Goal: Task Accomplishment & Management: Complete application form

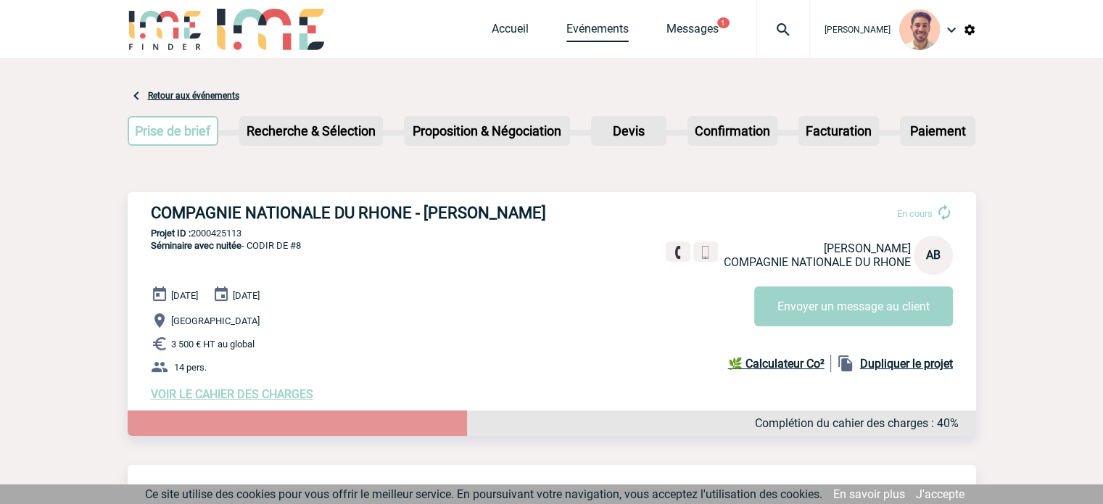
click at [623, 37] on link "Evénements" at bounding box center [597, 32] width 62 height 20
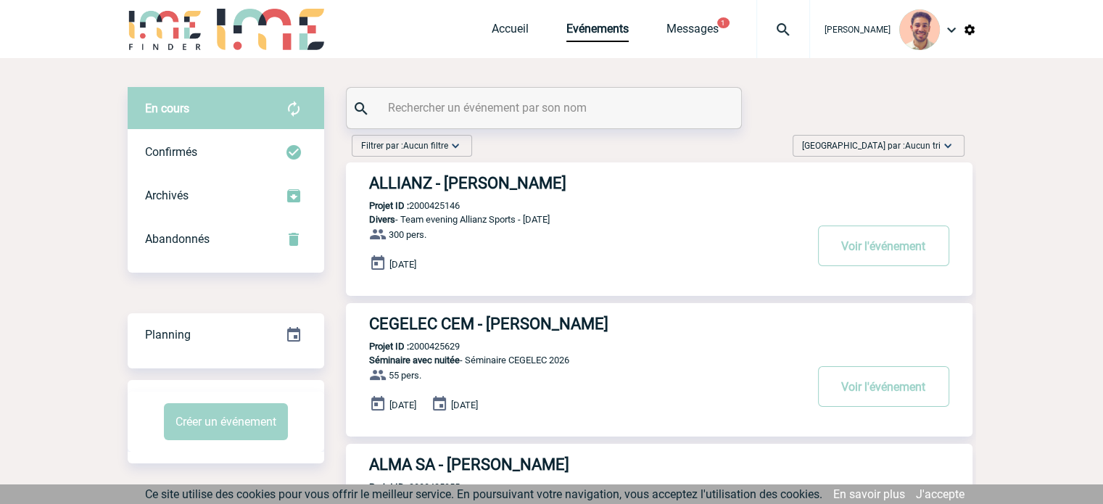
click at [523, 98] on input "text" at bounding box center [545, 107] width 323 height 21
paste input "2000425863"
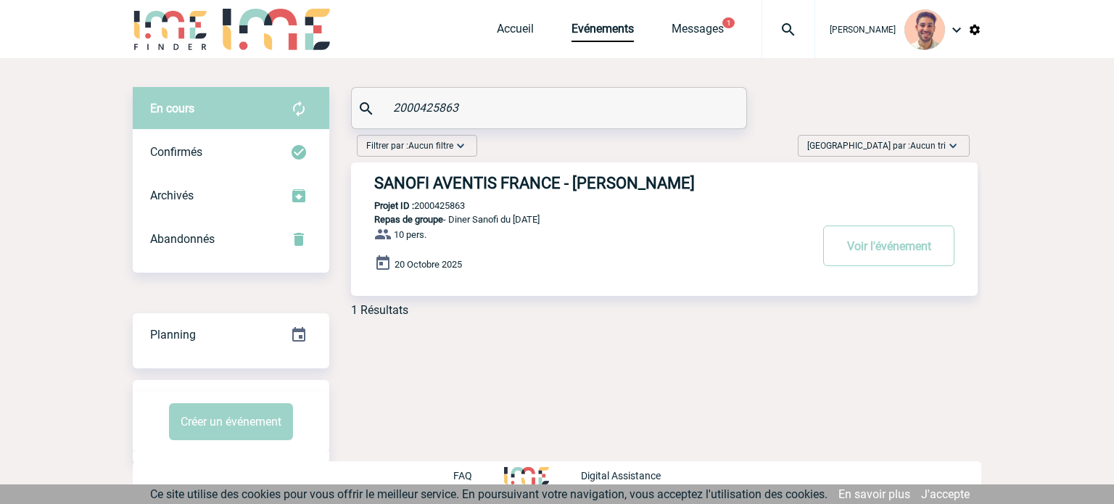
type input "2000425863"
click at [548, 178] on h3 "SANOFI AVENTIS FRANCE - Christine SIMONIN LEVIS" at bounding box center [591, 183] width 435 height 18
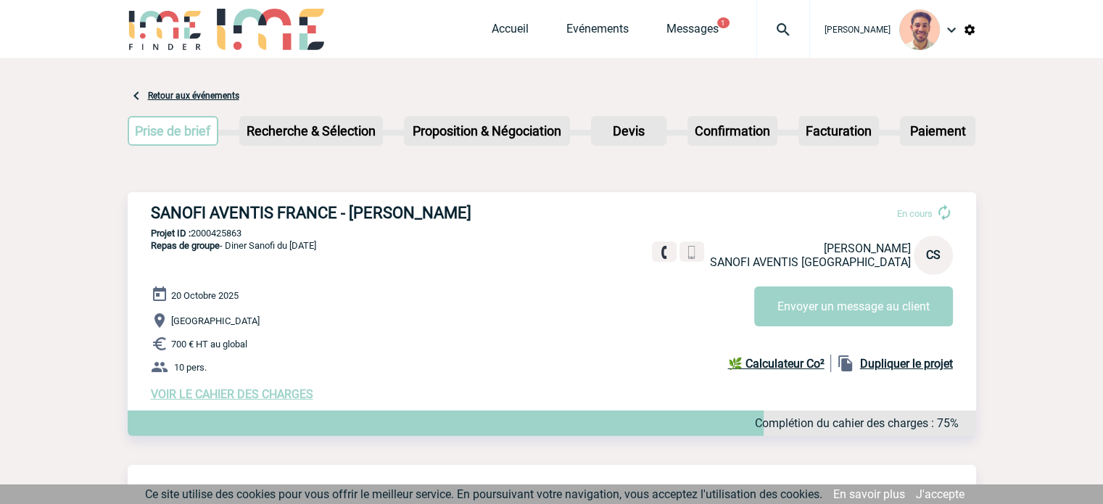
drag, startPoint x: 556, startPoint y: 218, endPoint x: 139, endPoint y: 216, distance: 416.9
click at [139, 216] on div "SANOFI AVENTIS FRANCE - Christine SIMONIN LEVIS En cours Christine SIMONIN LEVI…" at bounding box center [552, 302] width 848 height 220
copy h3 "SANOFI AVENTIS FRANCE - Christine SIMONIN LEVIS"
click at [241, 267] on p "Repas de groupe - Diner Sanofi du 20 Octobre 2025" at bounding box center [222, 262] width 189 height 46
drag, startPoint x: 249, startPoint y: 234, endPoint x: 192, endPoint y: 231, distance: 57.4
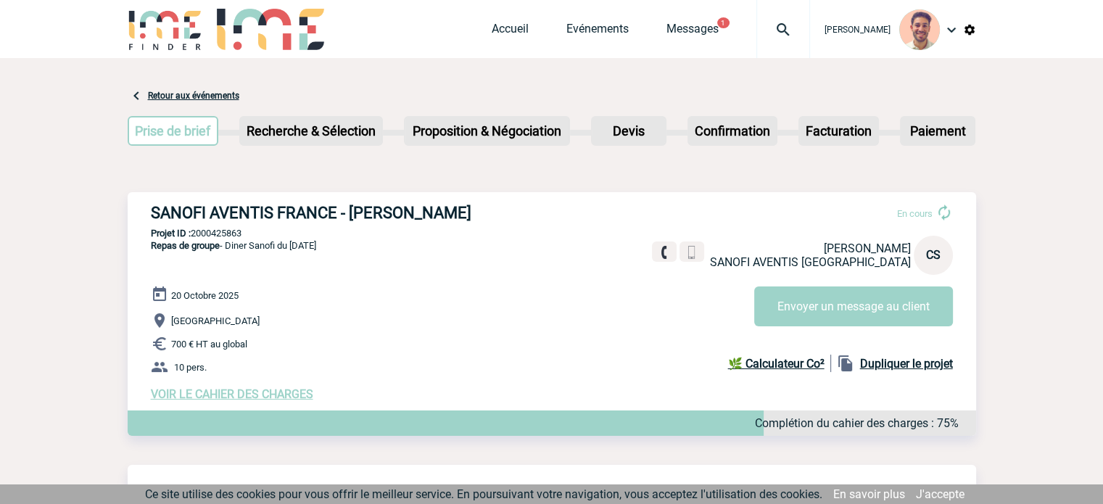
click at [192, 231] on p "Projet ID : 2000425863" at bounding box center [552, 233] width 848 height 11
copy p "2000425863"
click at [701, 38] on link "Messages" at bounding box center [692, 32] width 52 height 20
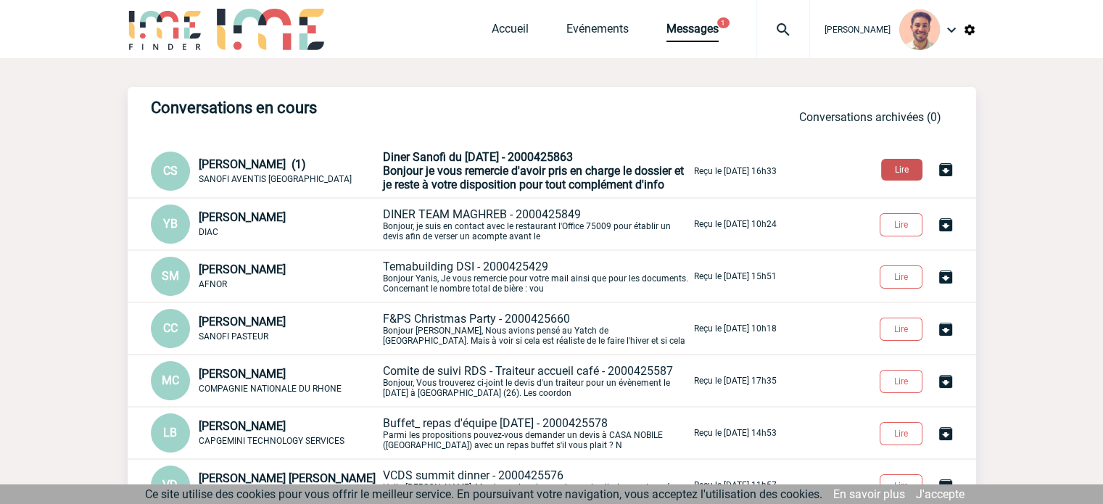
click at [908, 162] on button "Lire" at bounding box center [901, 170] width 41 height 22
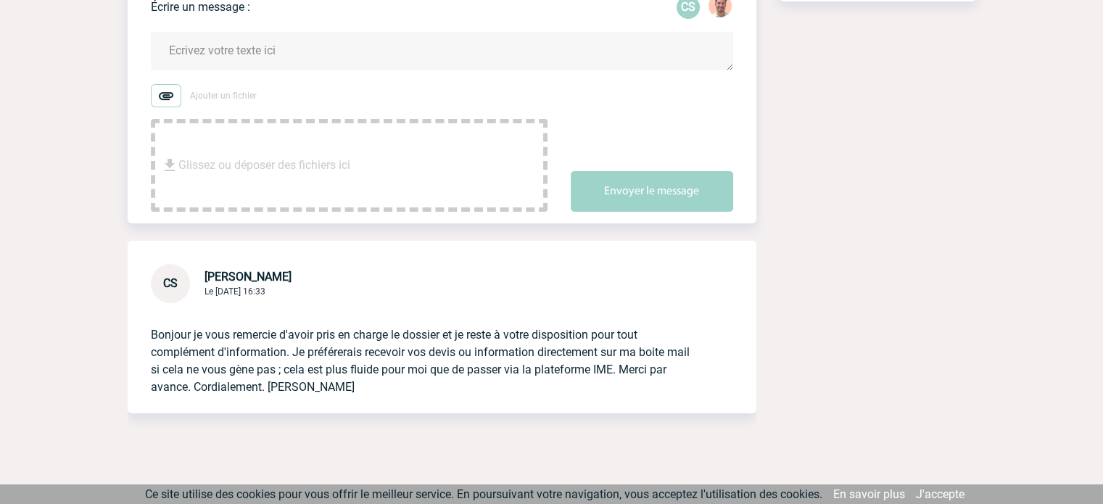
scroll to position [288, 0]
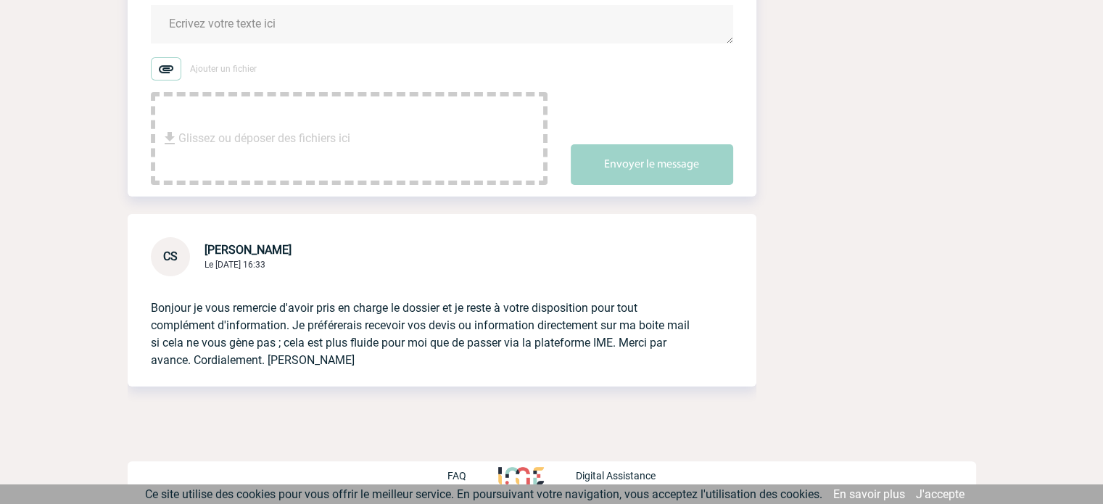
drag, startPoint x: 436, startPoint y: 373, endPoint x: 136, endPoint y: 306, distance: 307.5
click at [136, 306] on div "Bonjour je vous remercie d'avoir pris en charge le dossier et je reste à votre …" at bounding box center [442, 331] width 629 height 110
copy p "Bonjour je vous remercie d'avoir pris en charge le dossier et je reste à votre …"
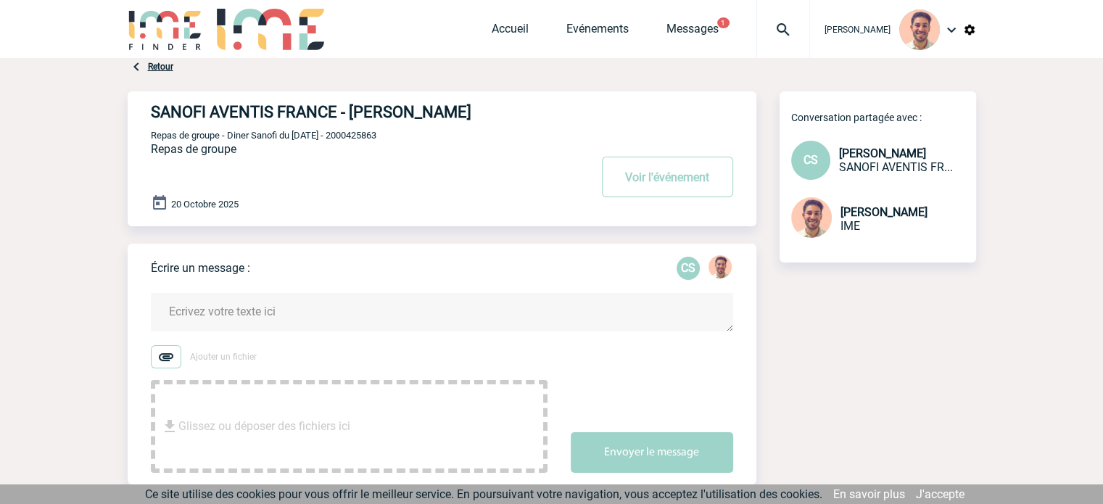
drag, startPoint x: 419, startPoint y: 131, endPoint x: 415, endPoint y: 138, distance: 7.5
click at [394, 138] on p "Repas de groupe - Diner Sanofi du 20 Octobre 2025 - 2000425863" at bounding box center [368, 135] width 435 height 12
drag, startPoint x: 425, startPoint y: 136, endPoint x: 370, endPoint y: 139, distance: 55.2
click at [370, 139] on p "Repas de groupe - Diner Sanofi du 20 Octobre 2025 - 2000425863" at bounding box center [368, 135] width 435 height 12
copy span "2000425863"
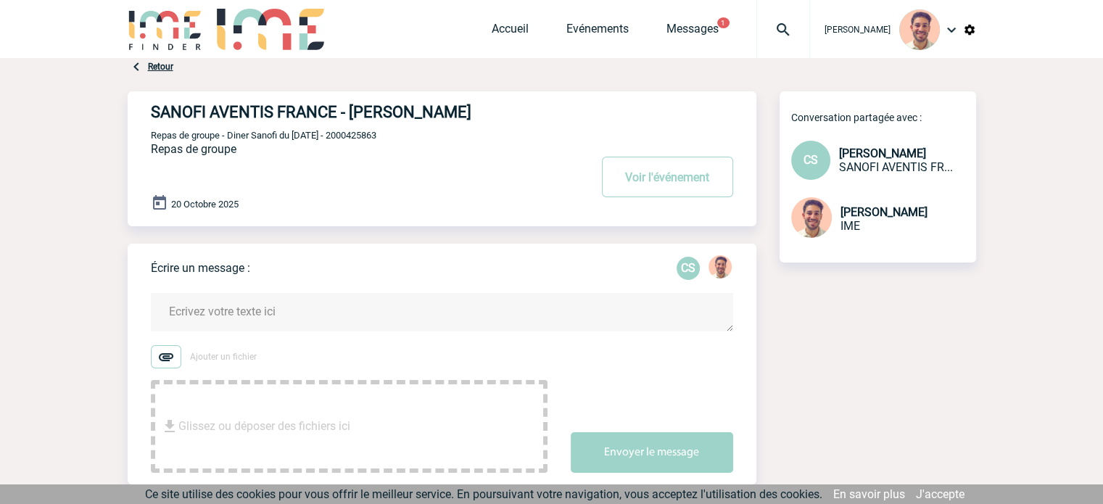
click at [606, 43] on div "Accueil Evénements Messages 1 Projet, client Projet, client" at bounding box center [651, 29] width 318 height 58
click at [612, 36] on link "Evénements" at bounding box center [597, 32] width 62 height 20
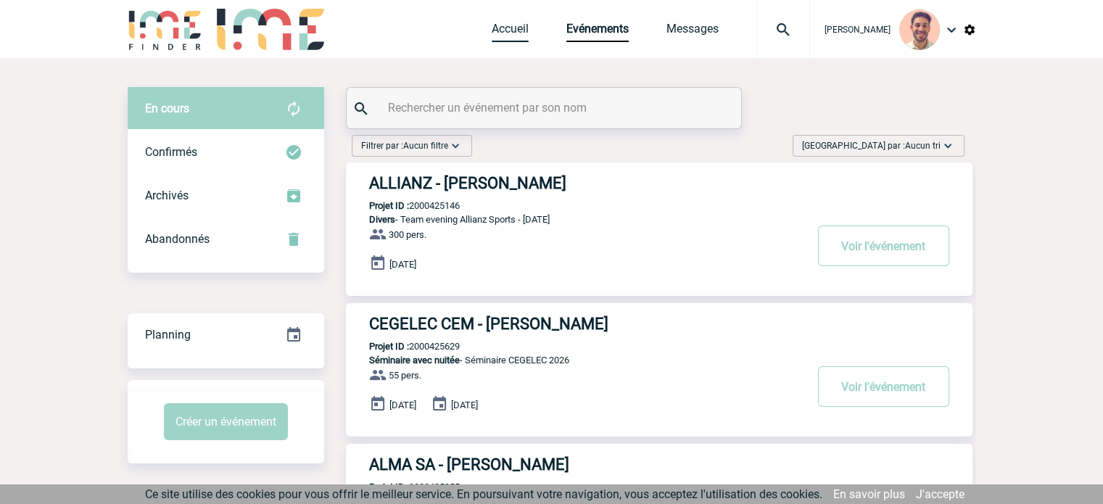
click at [501, 22] on link "Accueil" at bounding box center [510, 32] width 37 height 20
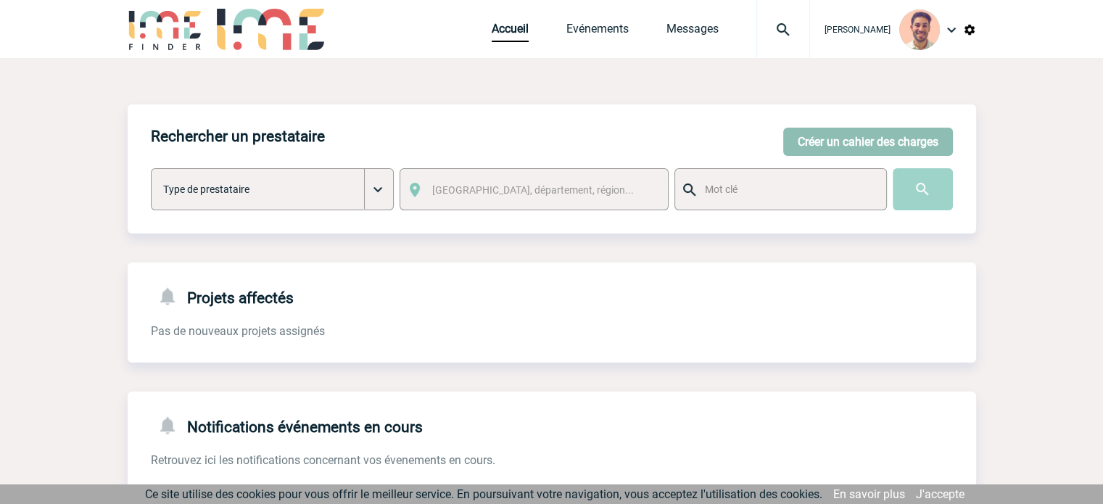
click at [827, 136] on button "Créer un cahier des charges" at bounding box center [868, 142] width 170 height 28
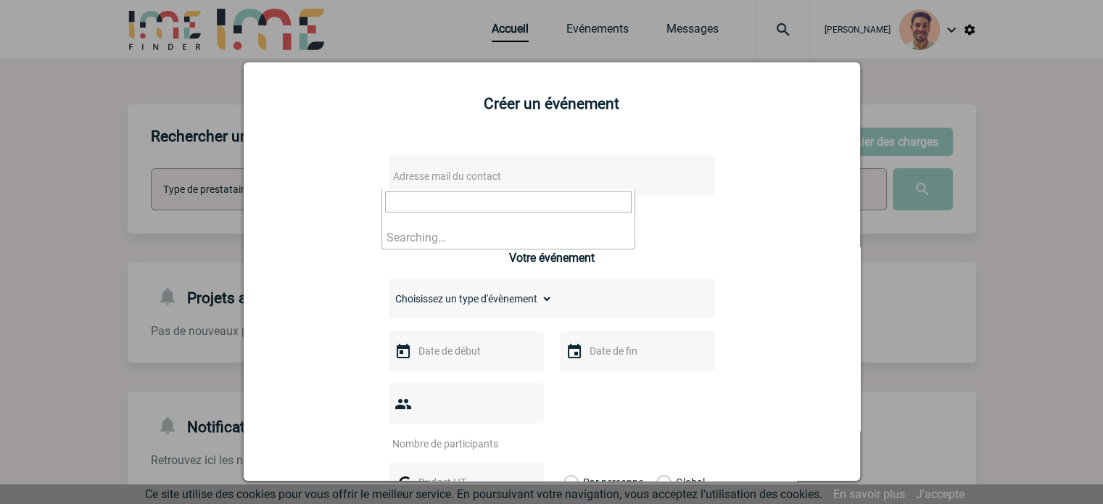
click at [458, 181] on span "Adresse mail du contact" at bounding box center [447, 176] width 108 height 12
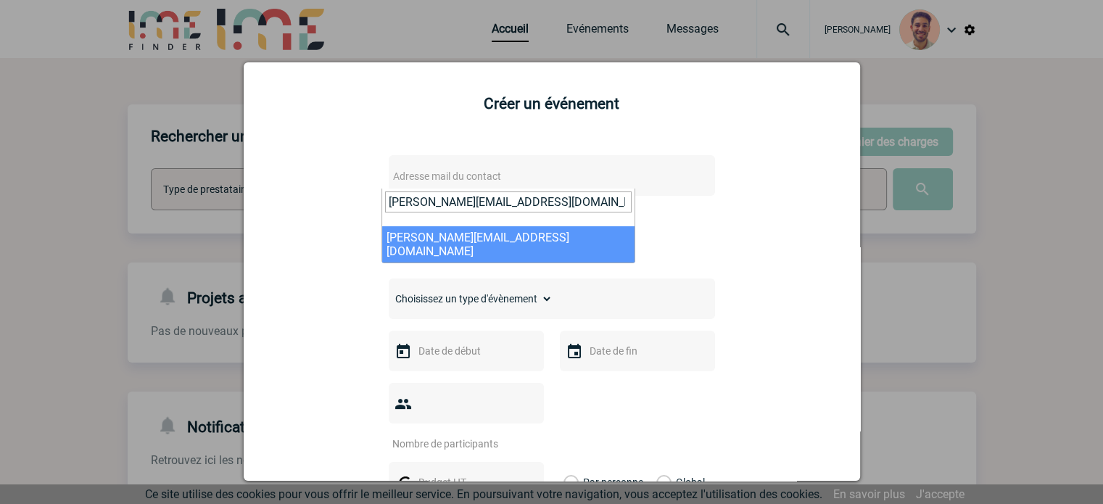
type input "Carla.di-stefano@capgemini.com"
select select "132552"
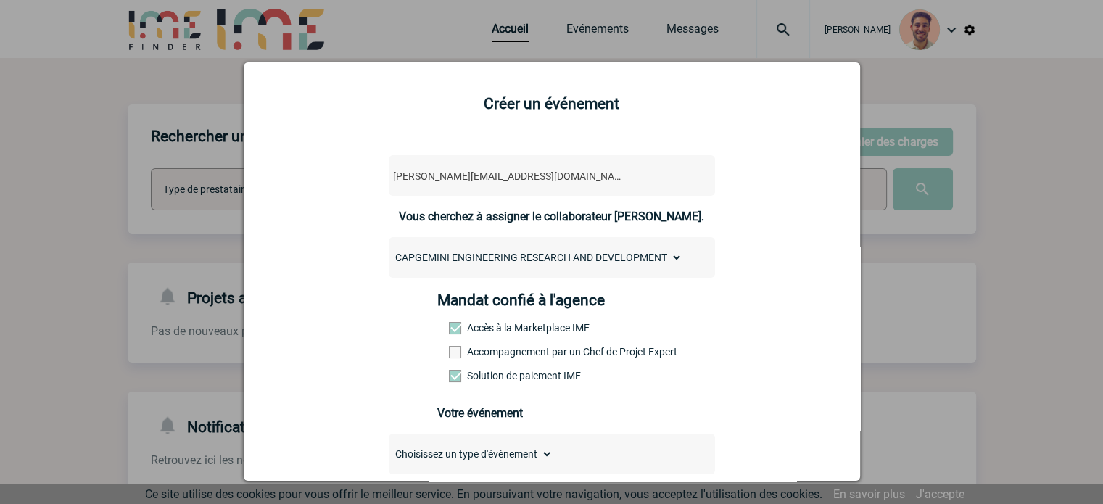
scroll to position [363, 0]
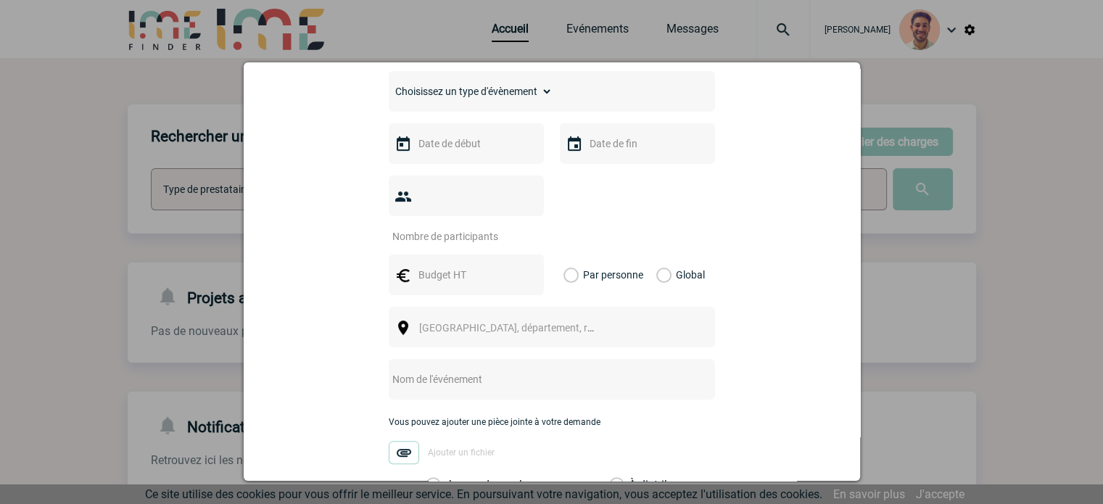
click at [464, 265] on input "text" at bounding box center [465, 274] width 100 height 19
type input "920"
click at [661, 257] on label "Global" at bounding box center [660, 274] width 9 height 41
click at [0, 0] on input "Global" at bounding box center [0, 0] width 0 height 0
click at [491, 227] on input "number" at bounding box center [457, 236] width 136 height 19
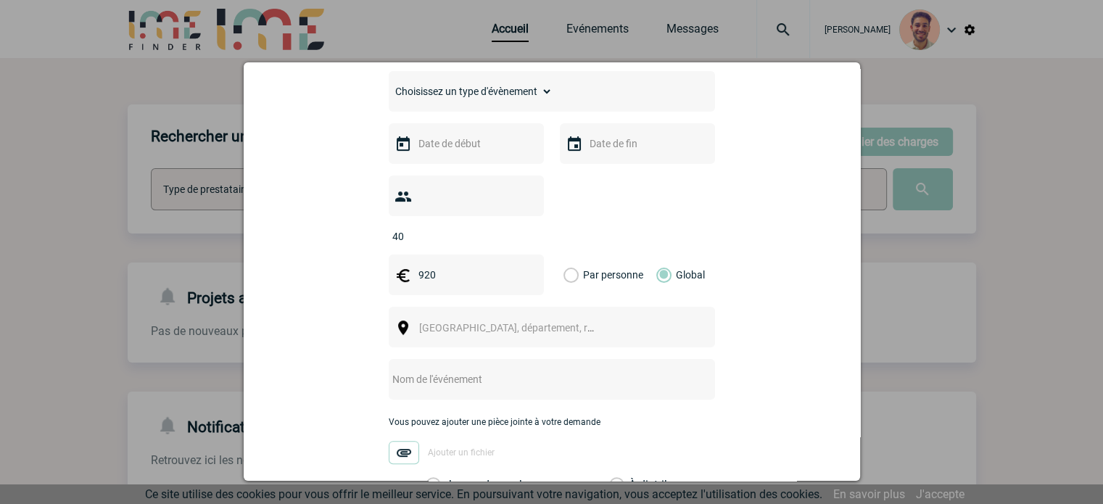
type input "40"
click at [473, 152] on input "text" at bounding box center [465, 143] width 100 height 19
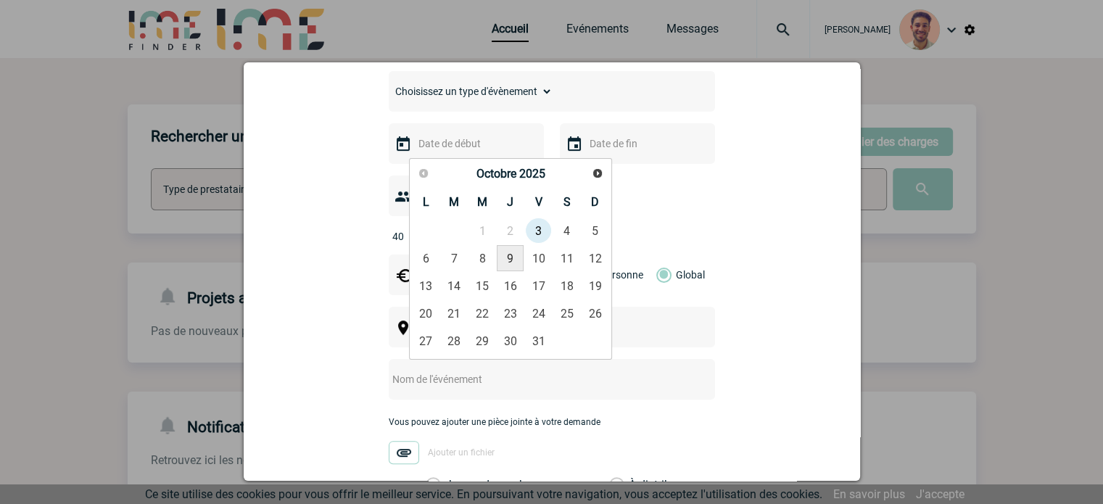
click at [505, 254] on link "9" at bounding box center [510, 258] width 27 height 26
type input "09-10-2025"
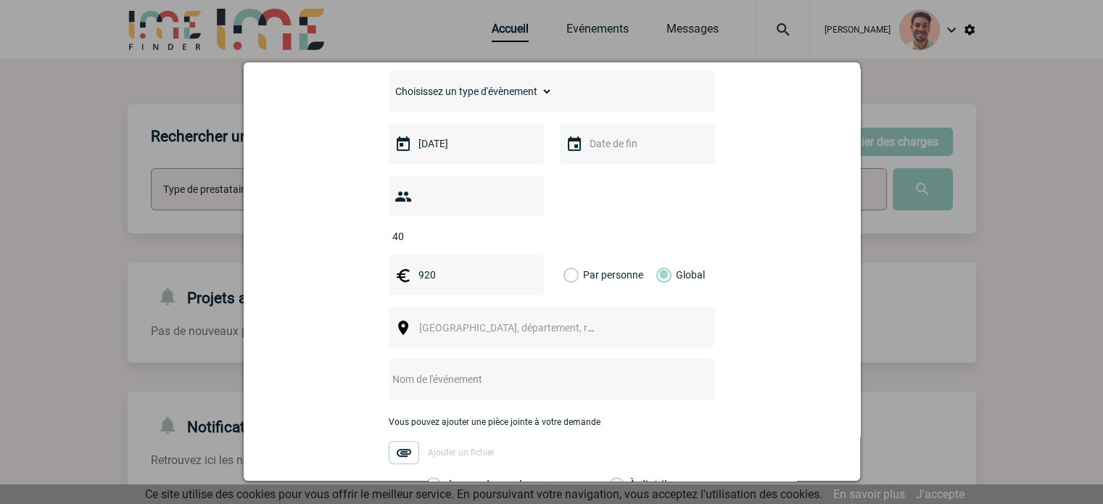
click at [487, 102] on select "Choisissez un type d'évènement Séminaire avec nuitée Séminaire sans nuitée Repa…" at bounding box center [471, 91] width 164 height 20
select select "3"
click at [389, 86] on select "Choisissez un type d'évènement Séminaire avec nuitée Séminaire sans nuitée Repa…" at bounding box center [471, 91] width 164 height 20
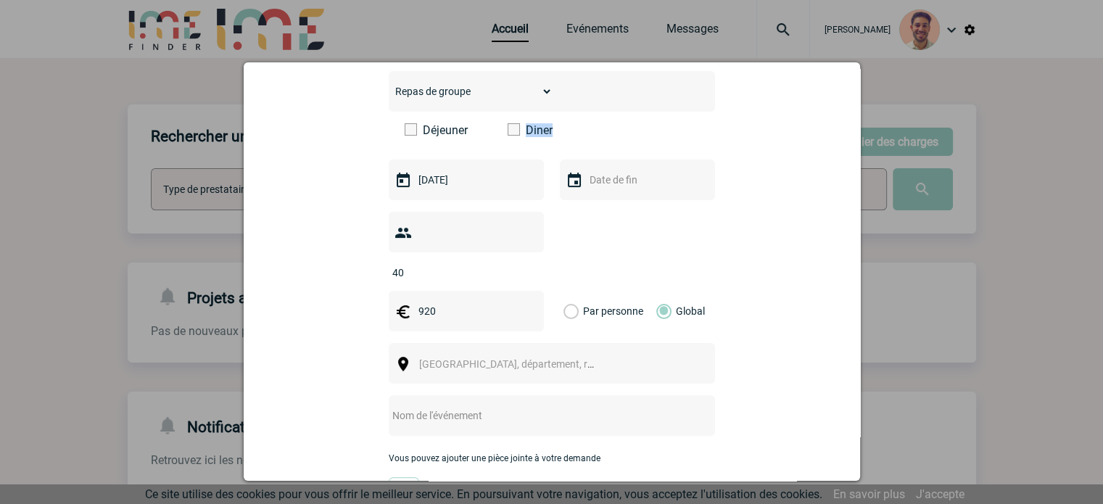
click at [514, 133] on label "Diner" at bounding box center [549, 130] width 83 height 14
click at [508, 130] on span at bounding box center [514, 129] width 12 height 12
click at [0, 0] on input "Diner" at bounding box center [0, 0] width 0 height 0
click at [490, 358] on span "Ville, département, région..." at bounding box center [520, 364] width 202 height 12
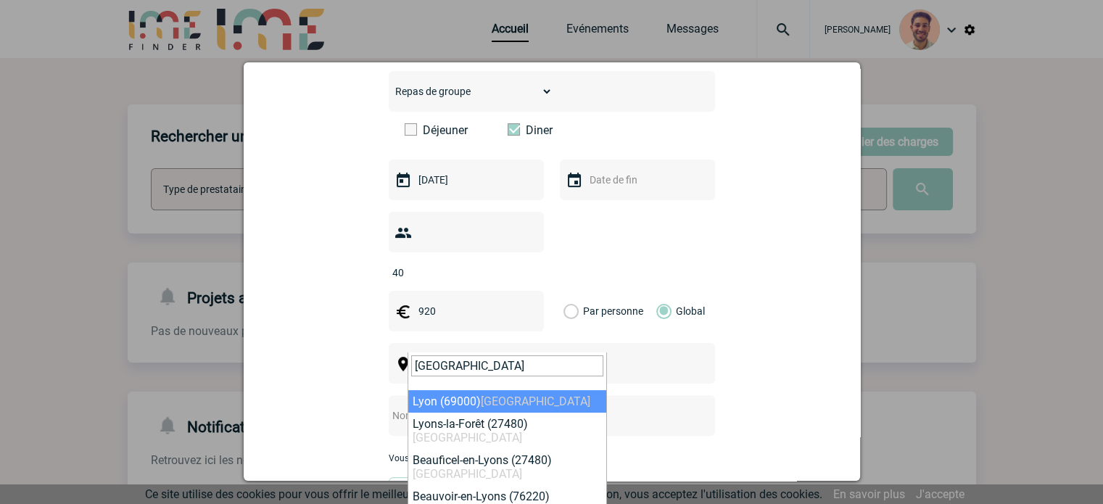
type input "LYON"
select select "36544"
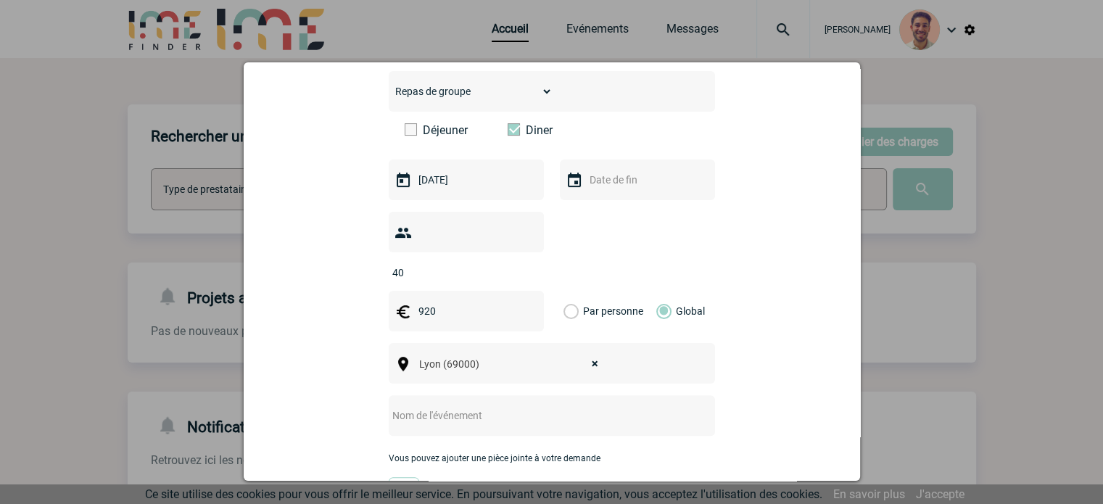
click at [452, 406] on input "text" at bounding box center [533, 415] width 288 height 19
paste input "afterwork"
click at [392, 406] on input "afterwork" at bounding box center [533, 415] width 288 height 19
click at [465, 406] on input "Afterwork" at bounding box center [533, 415] width 288 height 19
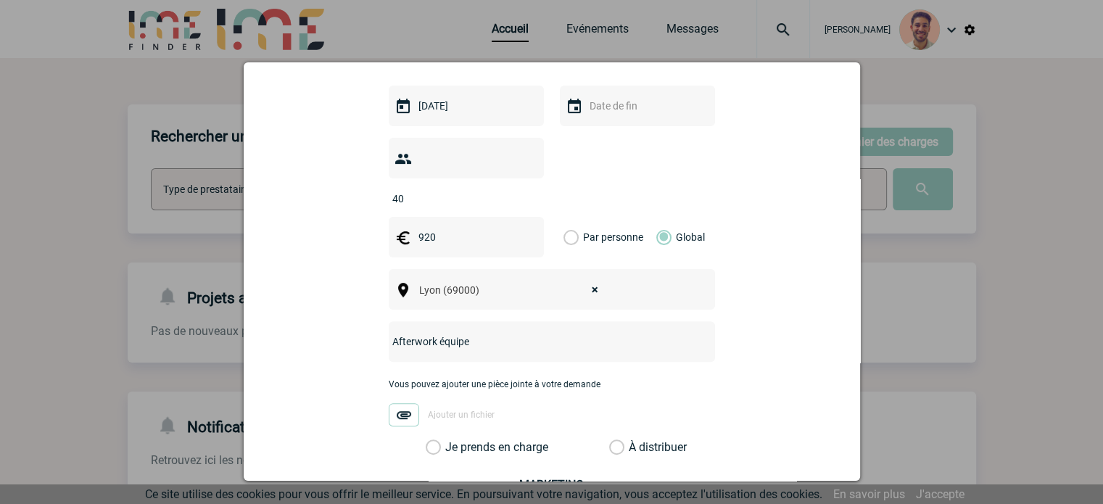
scroll to position [508, 0]
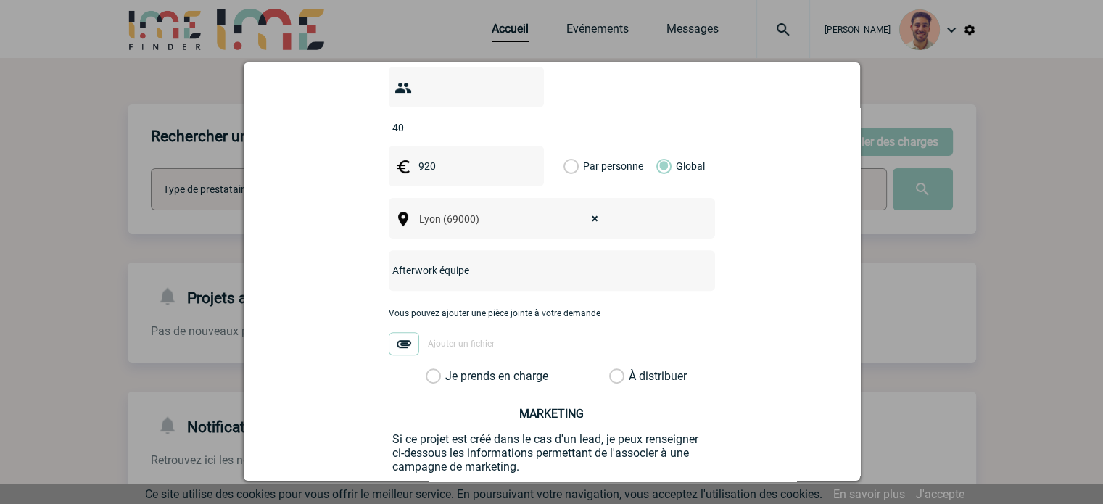
type input "Afterwork équipe"
click at [441, 369] on label "Je prends en charge" at bounding box center [438, 376] width 25 height 15
click at [0, 0] on input "Je prends en charge" at bounding box center [0, 0] width 0 height 0
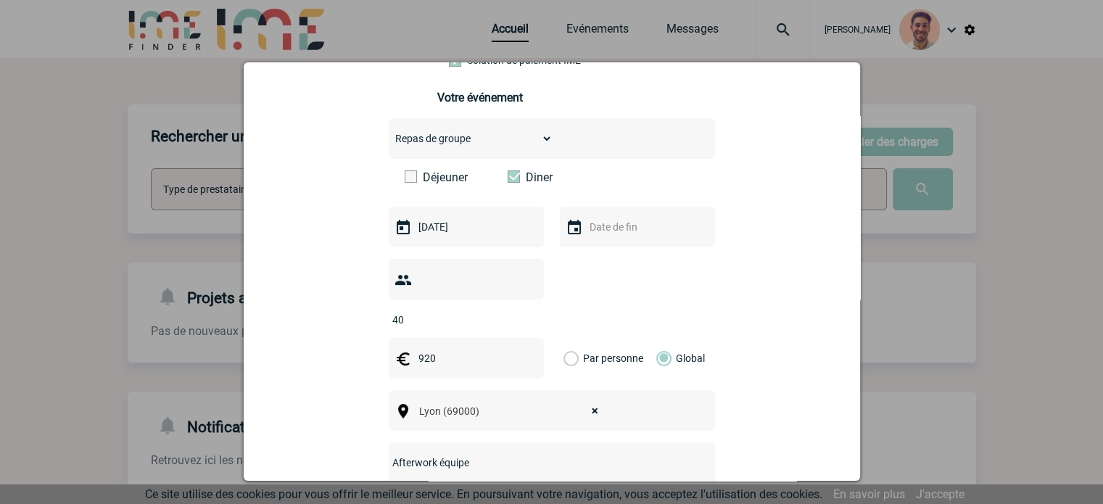
scroll to position [310, 0]
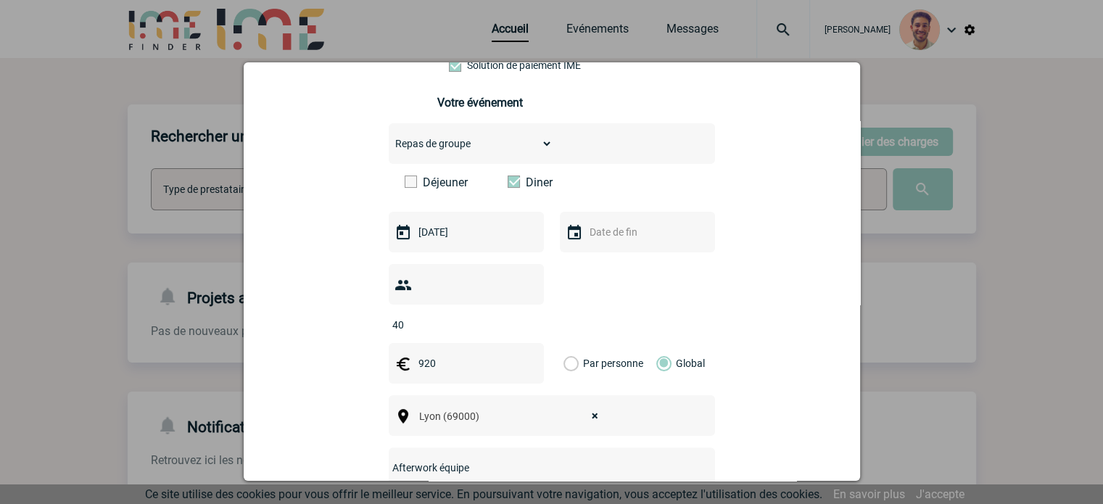
drag, startPoint x: 451, startPoint y: 275, endPoint x: 389, endPoint y: 262, distance: 63.6
click at [389, 263] on div "Choisissez un type d'évènement Séminaire avec nuitée Séminaire sans nuitée Repa…" at bounding box center [552, 352] width 326 height 458
drag, startPoint x: 450, startPoint y: 290, endPoint x: 404, endPoint y: 276, distance: 48.4
click at [444, 315] on input "40" at bounding box center [457, 324] width 136 height 19
type input "4"
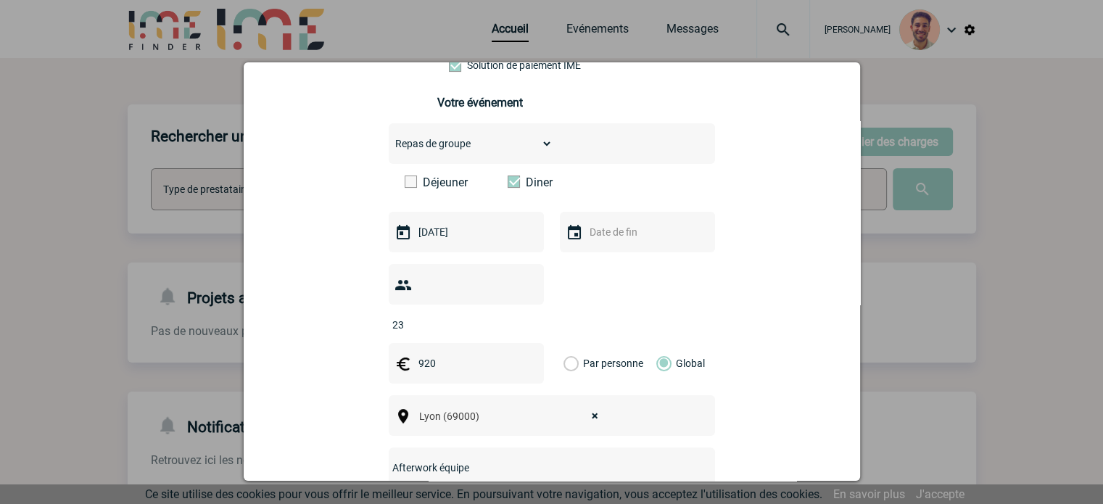
type input "23"
drag, startPoint x: 748, startPoint y: 298, endPoint x: 750, endPoint y: 291, distance: 7.6
click at [750, 292] on div "carla.di-stefano@capgemini.com carla.di-stefano@capgemini.com Vous cherchez à a…" at bounding box center [552, 301] width 580 height 940
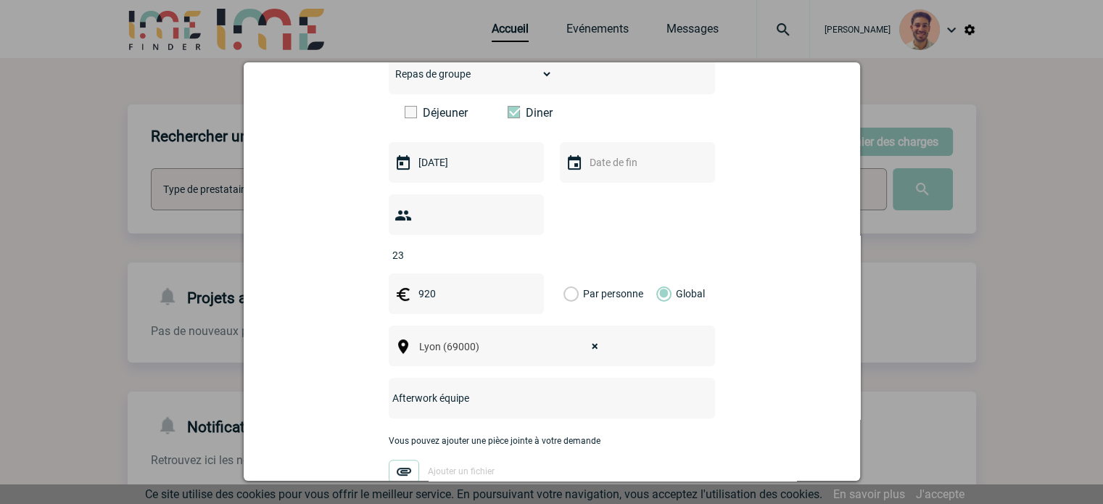
scroll to position [600, 0]
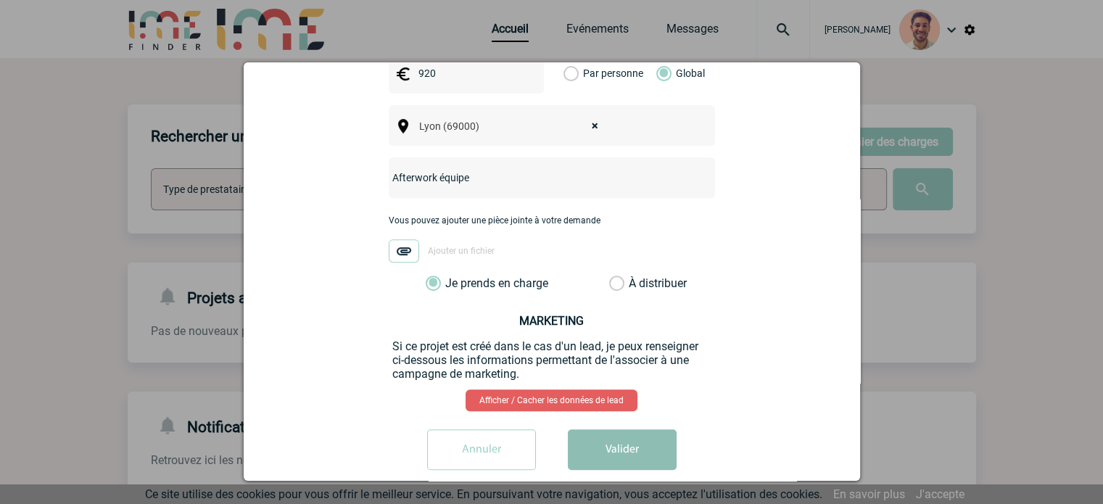
click at [622, 440] on button "Valider" at bounding box center [622, 449] width 109 height 41
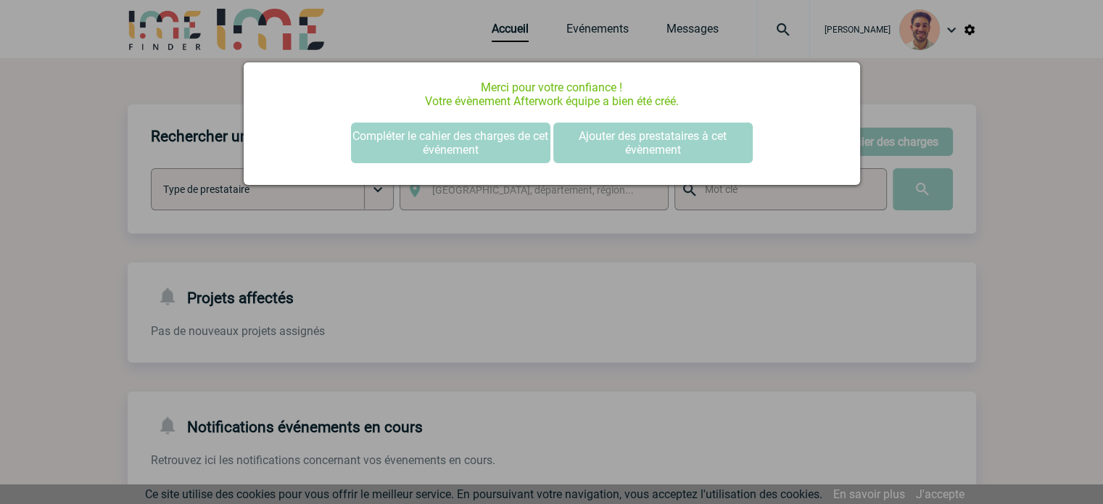
scroll to position [0, 0]
click at [568, 40] on div at bounding box center [551, 252] width 1103 height 504
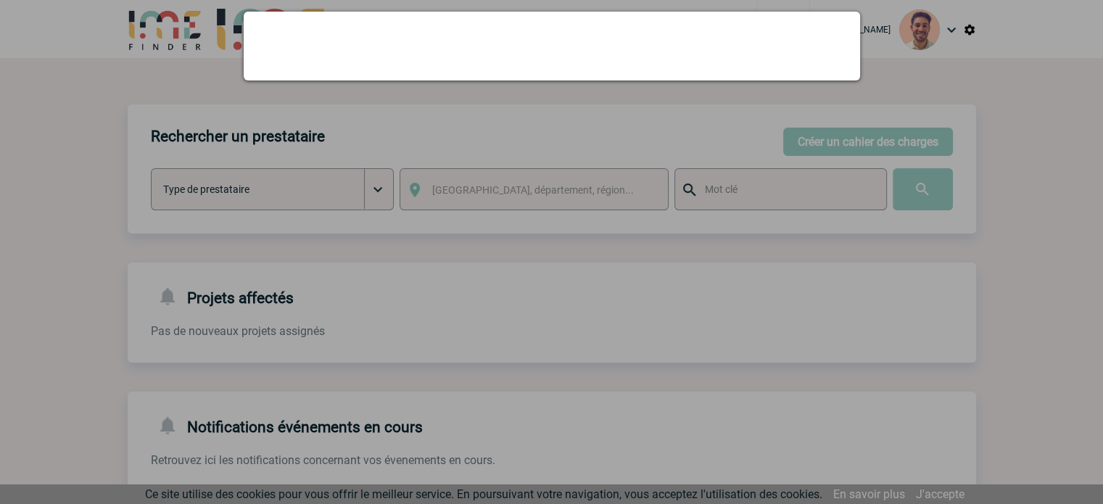
click at [577, 28] on div at bounding box center [551, 252] width 1103 height 504
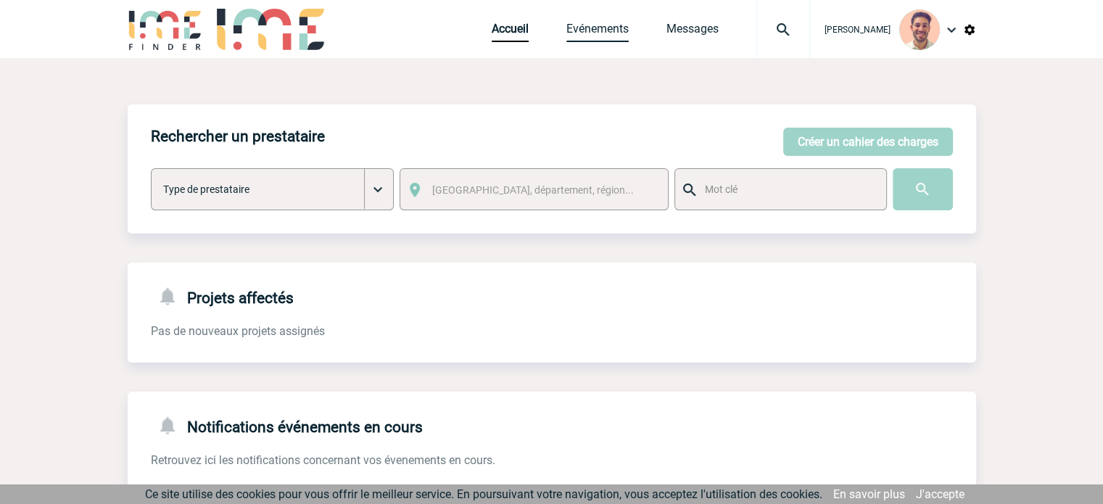
click at [592, 30] on link "Evénements" at bounding box center [597, 32] width 62 height 20
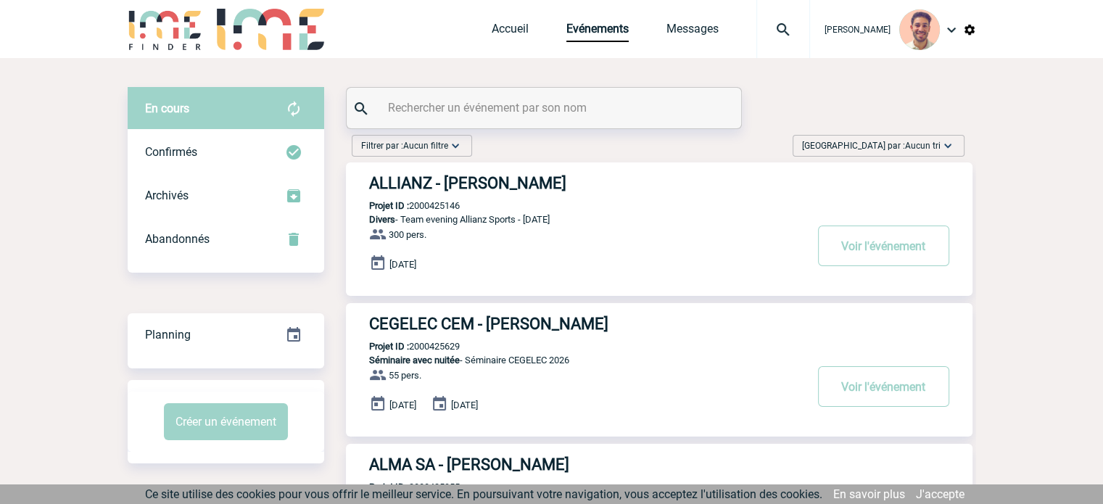
click at [432, 112] on input "text" at bounding box center [545, 107] width 323 height 21
paste input "2000425873"
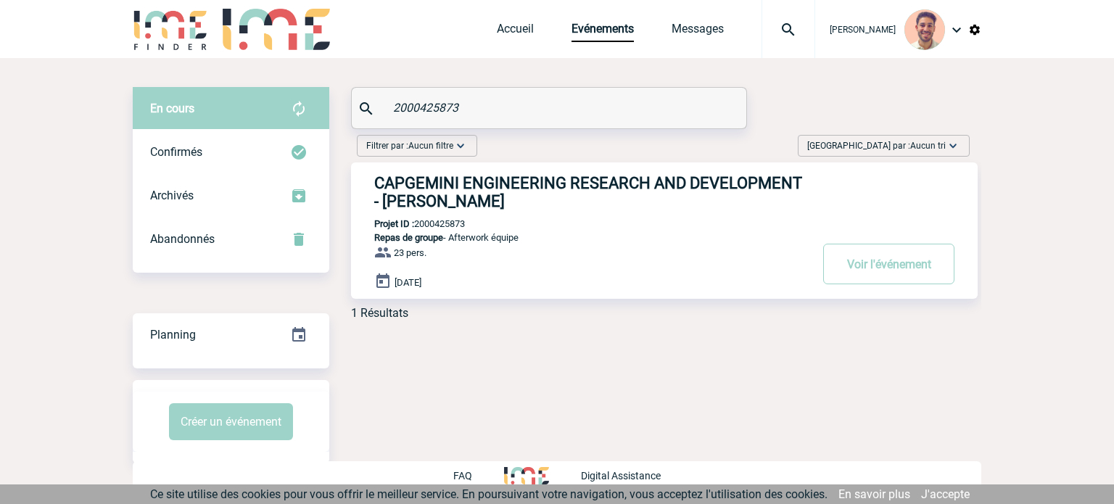
type input "2000425873"
click at [462, 189] on h3 "CAPGEMINI ENGINEERING RESEARCH AND DEVELOPMENT - [PERSON_NAME]" at bounding box center [591, 192] width 435 height 36
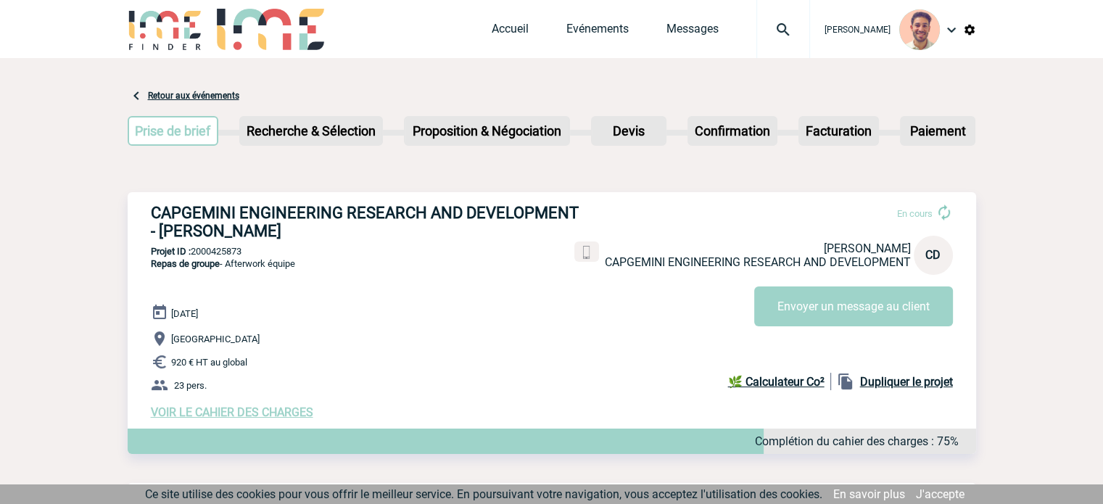
drag, startPoint x: 303, startPoint y: 228, endPoint x: 143, endPoint y: 205, distance: 161.9
click at [143, 205] on div "CAPGEMINI ENGINEERING RESEARCH AND DEVELOPMENT - [PERSON_NAME] En cours [PERSON…" at bounding box center [552, 311] width 848 height 239
copy h3 "CAPGEMINI ENGINEERING RESEARCH AND DEVELOPMENT - [PERSON_NAME]"
drag, startPoint x: 258, startPoint y: 257, endPoint x: 193, endPoint y: 254, distance: 65.3
click at [193, 254] on p "Projet ID : 2000425873" at bounding box center [552, 251] width 848 height 11
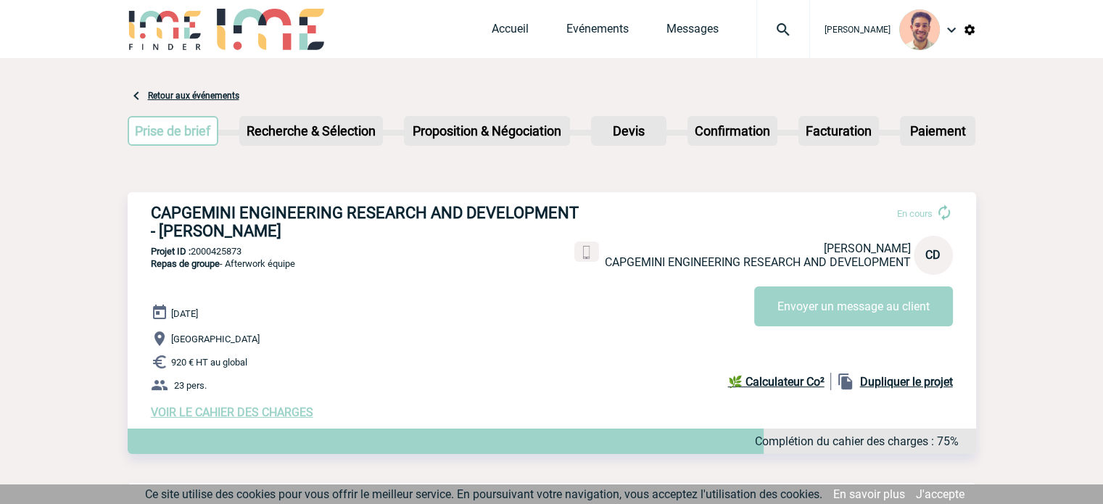
copy p "2000425873"
